Goal: Task Accomplishment & Management: Complete application form

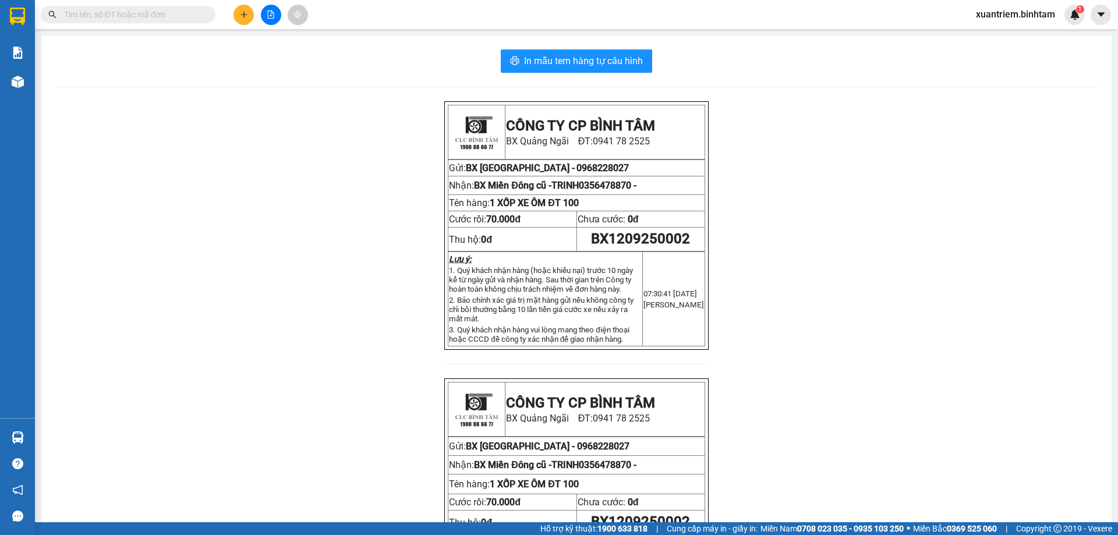
click at [242, 23] on button at bounding box center [243, 15] width 20 height 20
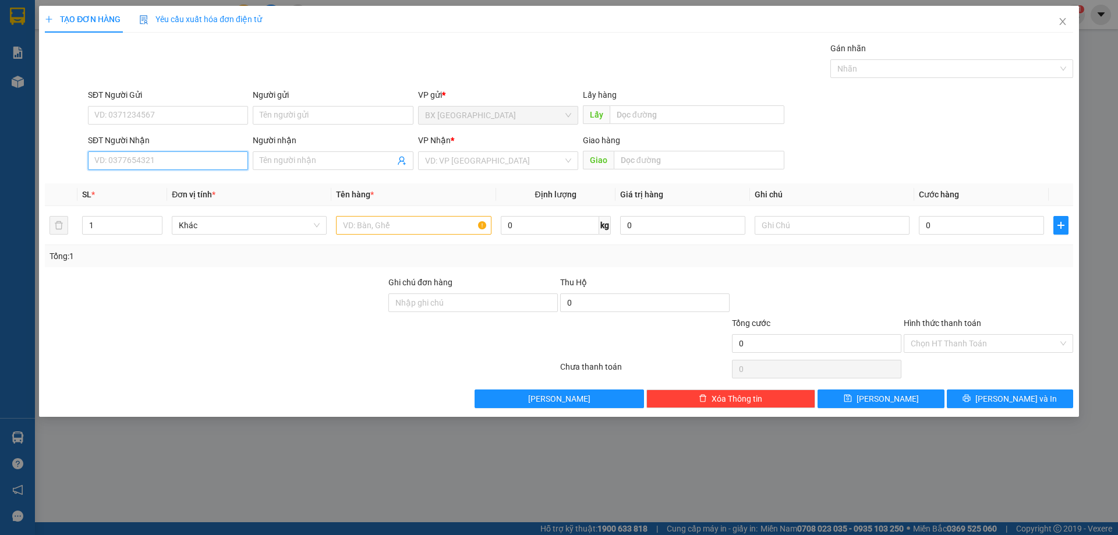
click at [176, 161] on input "SĐT Người Nhận" at bounding box center [168, 160] width 160 height 19
click at [172, 161] on input "0385037299" at bounding box center [168, 160] width 160 height 19
type input "0385037299"
click at [462, 161] on input "search" at bounding box center [494, 160] width 138 height 17
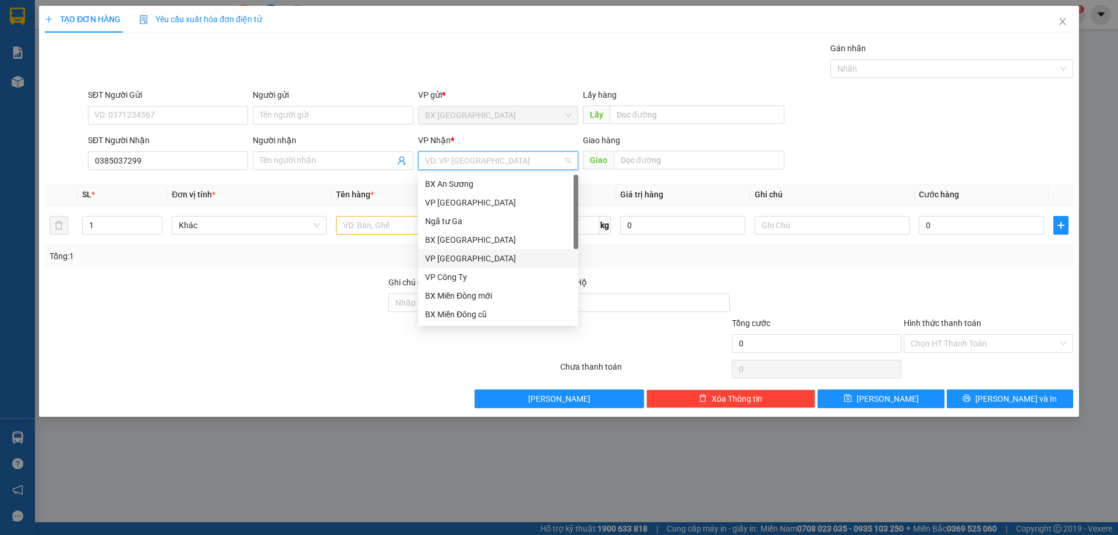
click at [459, 253] on div "VP [GEOGRAPHIC_DATA]" at bounding box center [498, 258] width 146 height 13
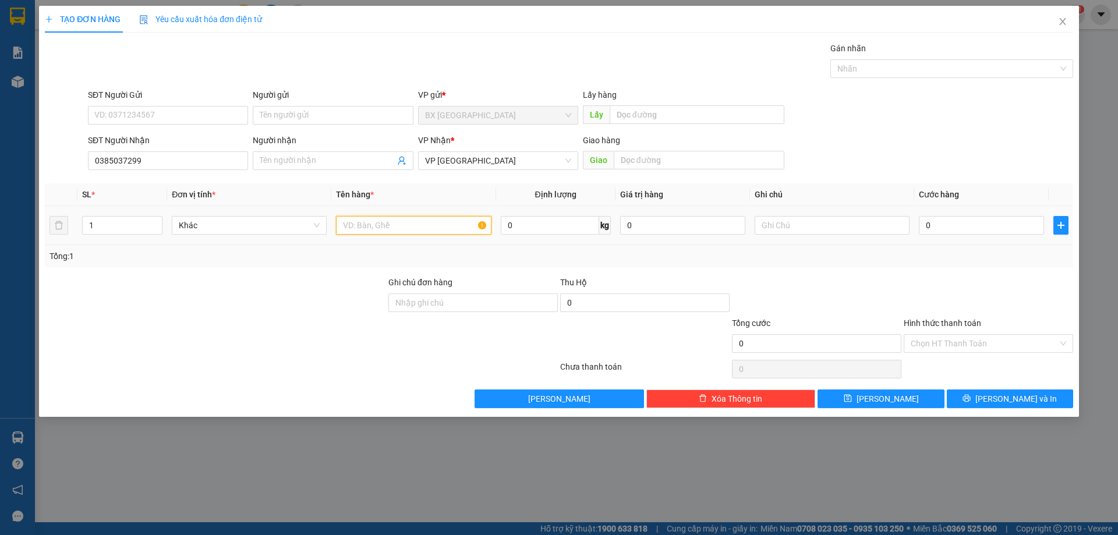
drag, startPoint x: 386, startPoint y: 217, endPoint x: 385, endPoint y: 228, distance: 11.1
click at [385, 221] on input "text" at bounding box center [413, 225] width 155 height 19
type input "1 bì"
click at [946, 230] on input "0" at bounding box center [981, 225] width 125 height 19
type input "5"
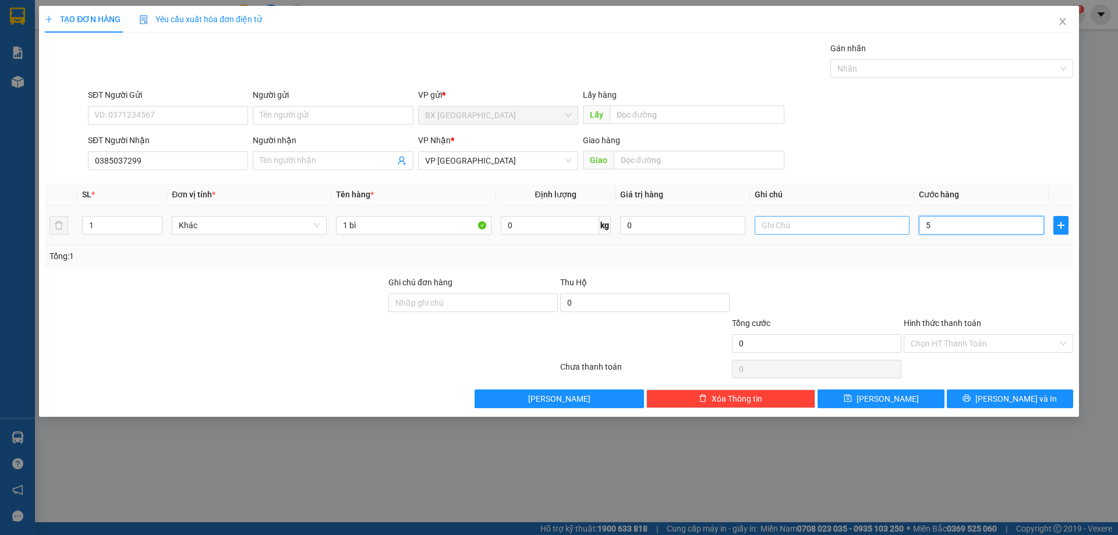
type input "5"
type input "50"
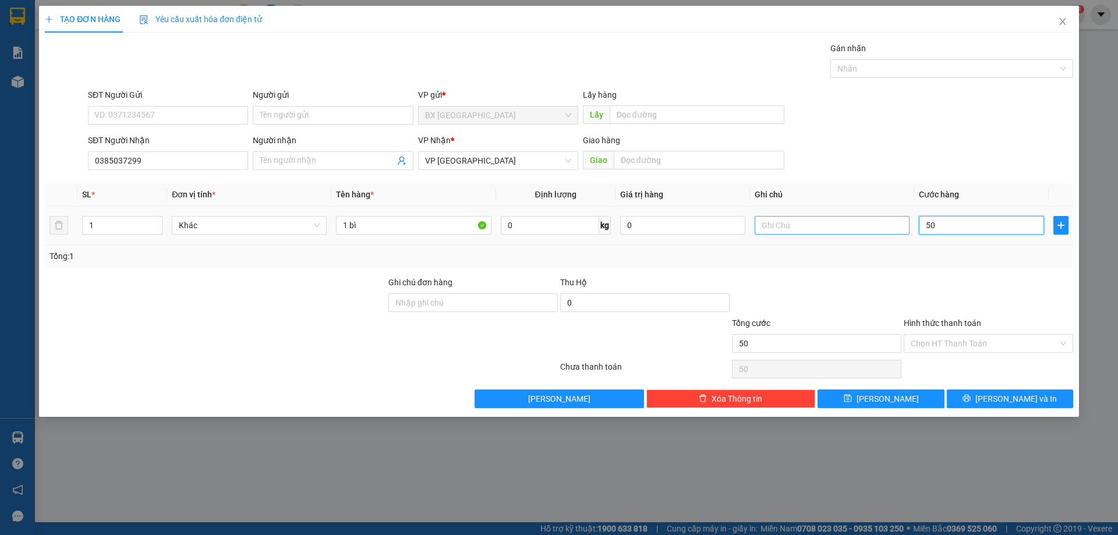
type input "500"
type input "5.000"
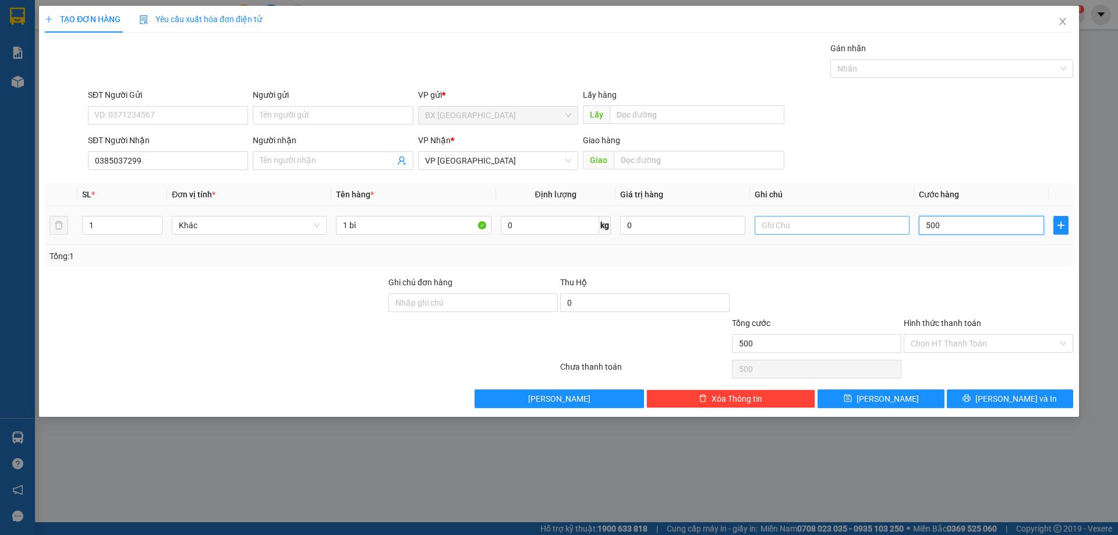
type input "5.000"
type input "50.000"
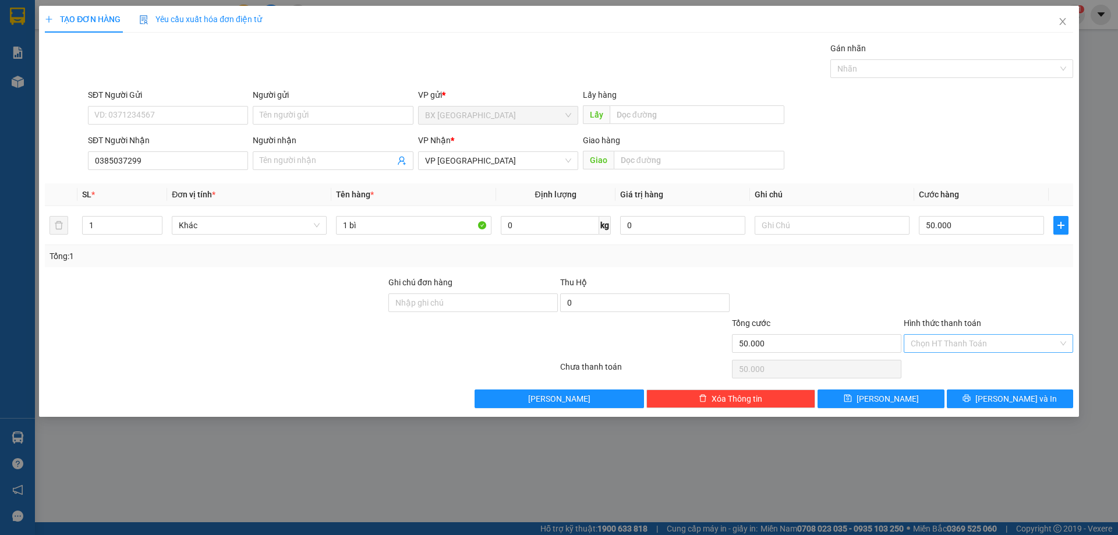
click at [949, 347] on input "Hình thức thanh toán" at bounding box center [984, 343] width 147 height 17
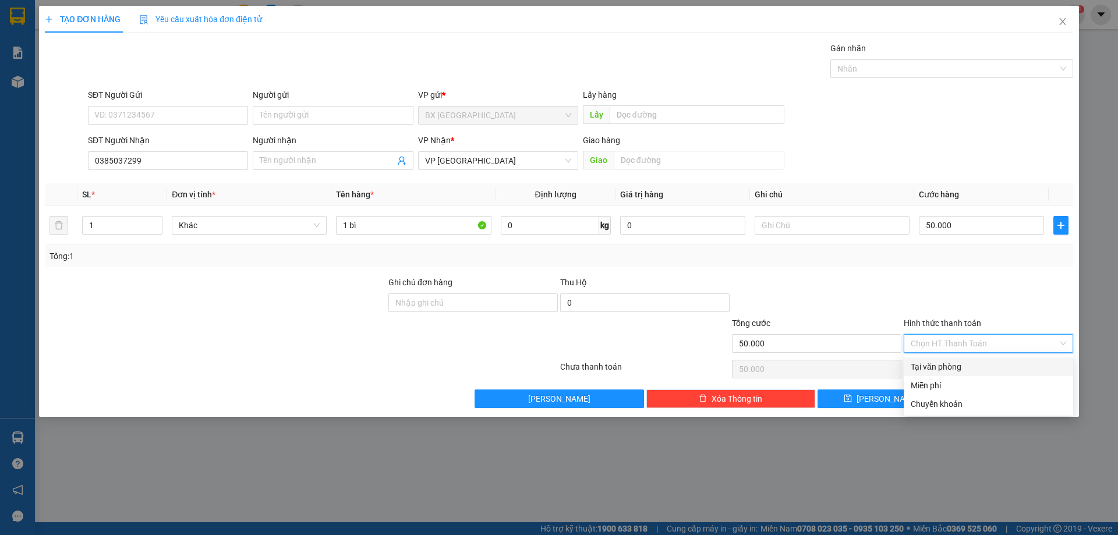
click at [944, 366] on div "Tại văn phòng" at bounding box center [988, 366] width 155 height 13
type input "0"
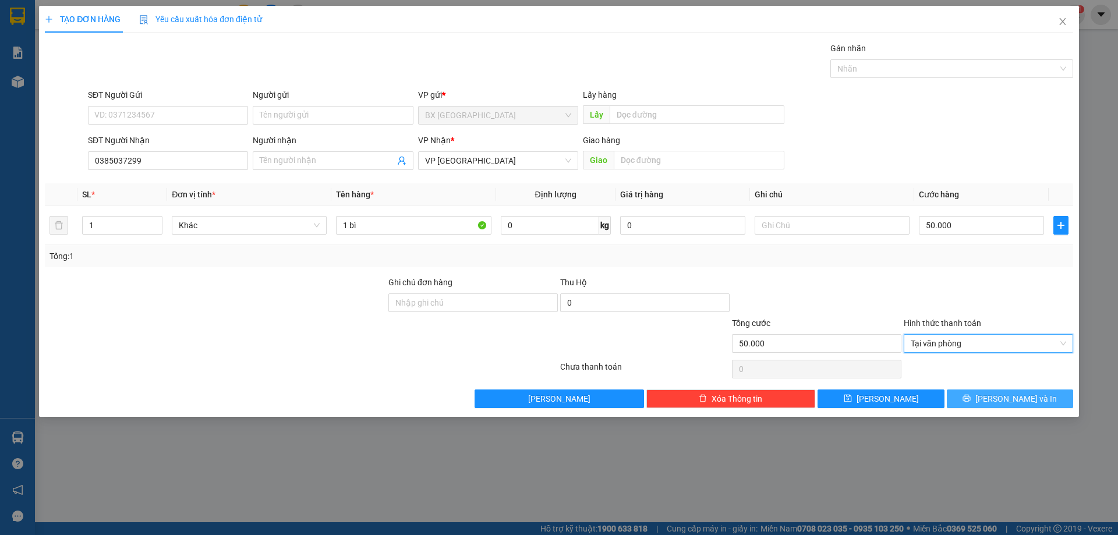
click at [962, 394] on button "[PERSON_NAME] và In" at bounding box center [1010, 398] width 126 height 19
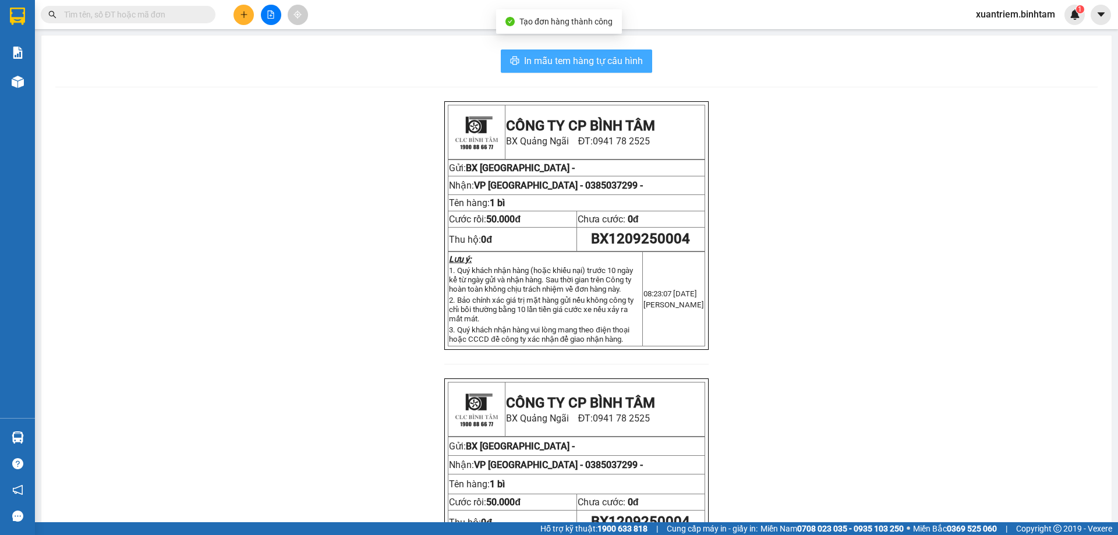
click at [590, 61] on span "In mẫu tem hàng tự cấu hình" at bounding box center [583, 61] width 119 height 15
